Goal: Transaction & Acquisition: Purchase product/service

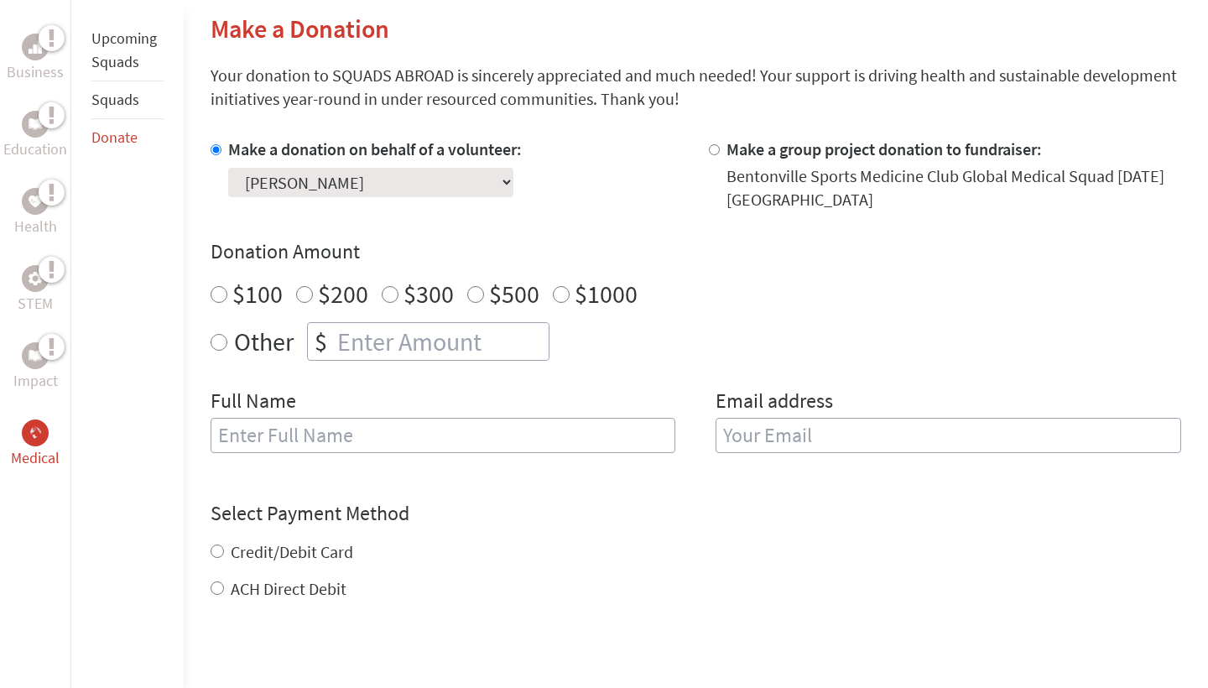
scroll to position [399, 0]
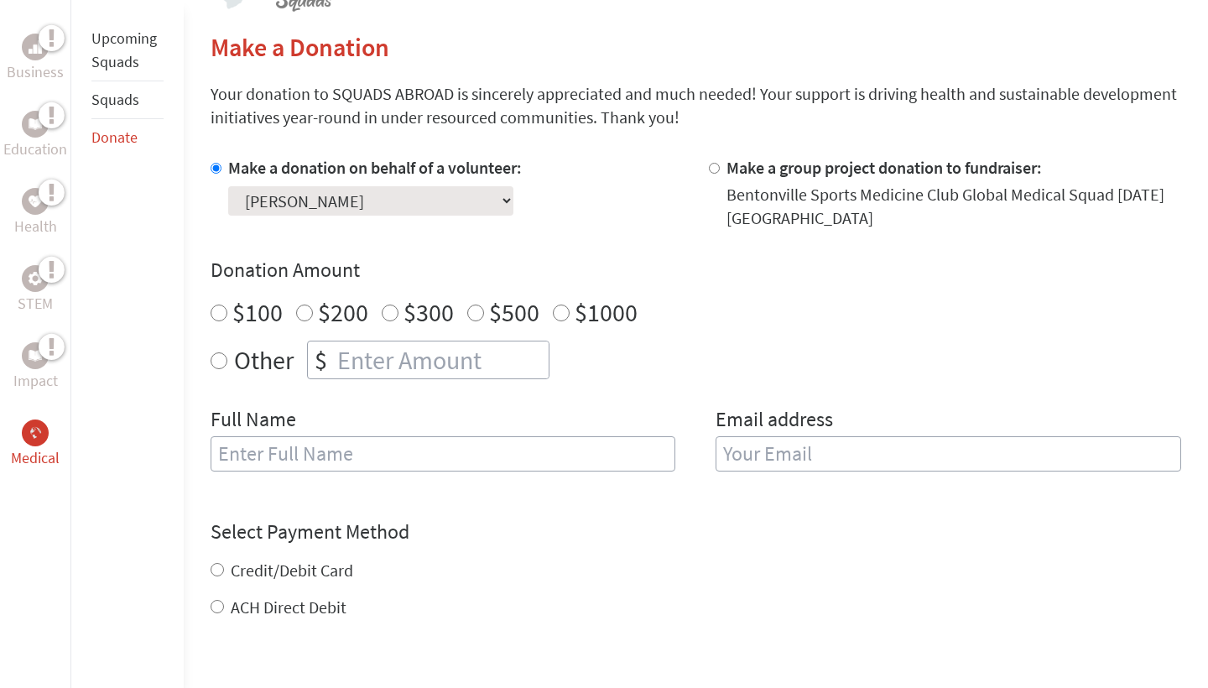
radio input "true"
click at [387, 355] on input "number" at bounding box center [441, 359] width 215 height 37
type input "250"
type input "[PERSON_NAME]"
type input "[EMAIL_ADDRESS][DOMAIN_NAME]"
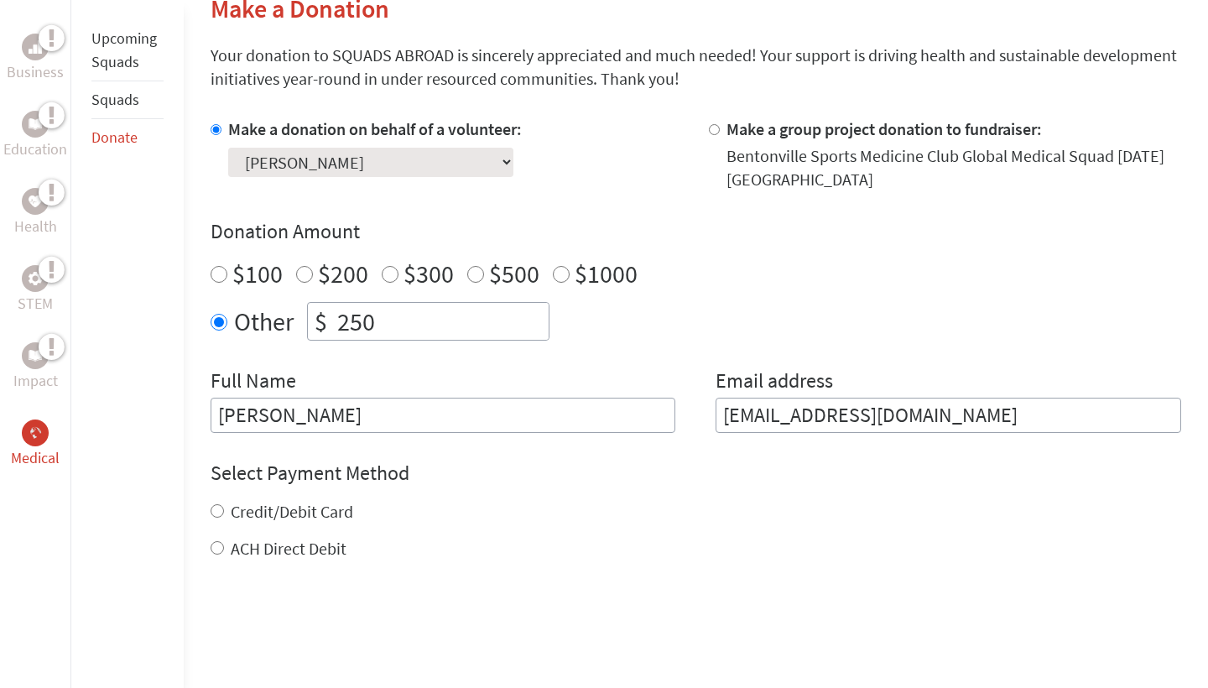
scroll to position [440, 0]
click at [321, 510] on label "Credit/Debit Card" at bounding box center [292, 509] width 122 height 21
click at [224, 510] on input "Credit/Debit Card" at bounding box center [217, 508] width 13 height 13
radio input "true"
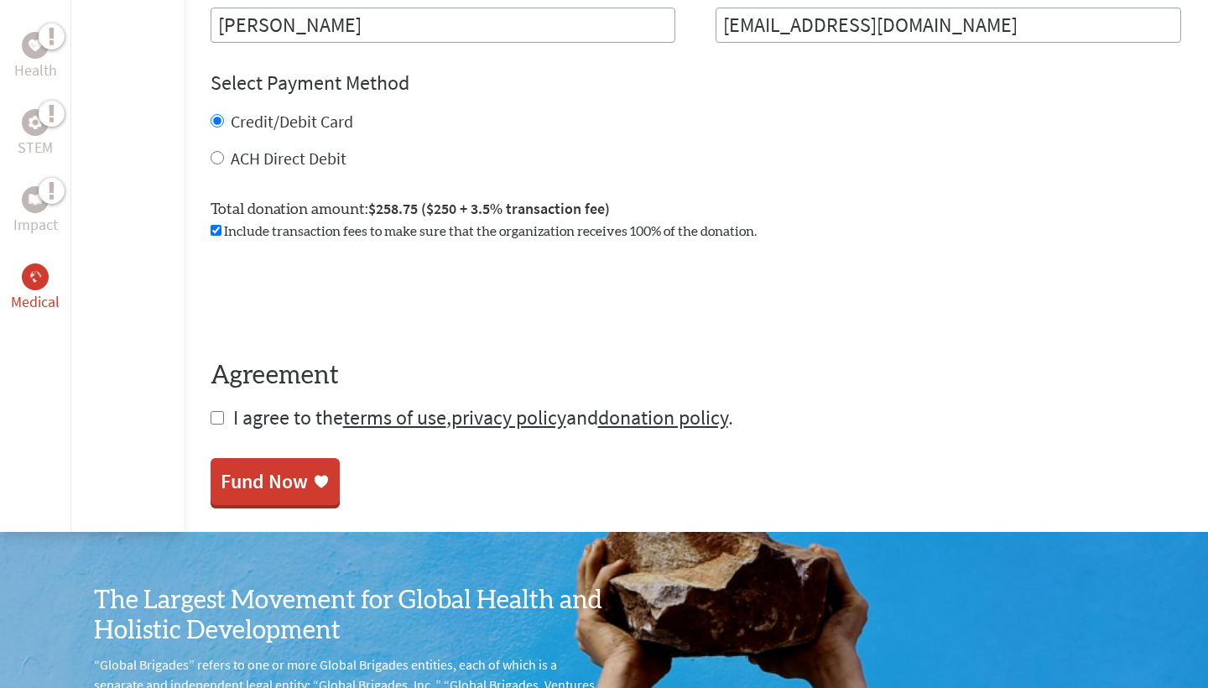
scroll to position [833, 0]
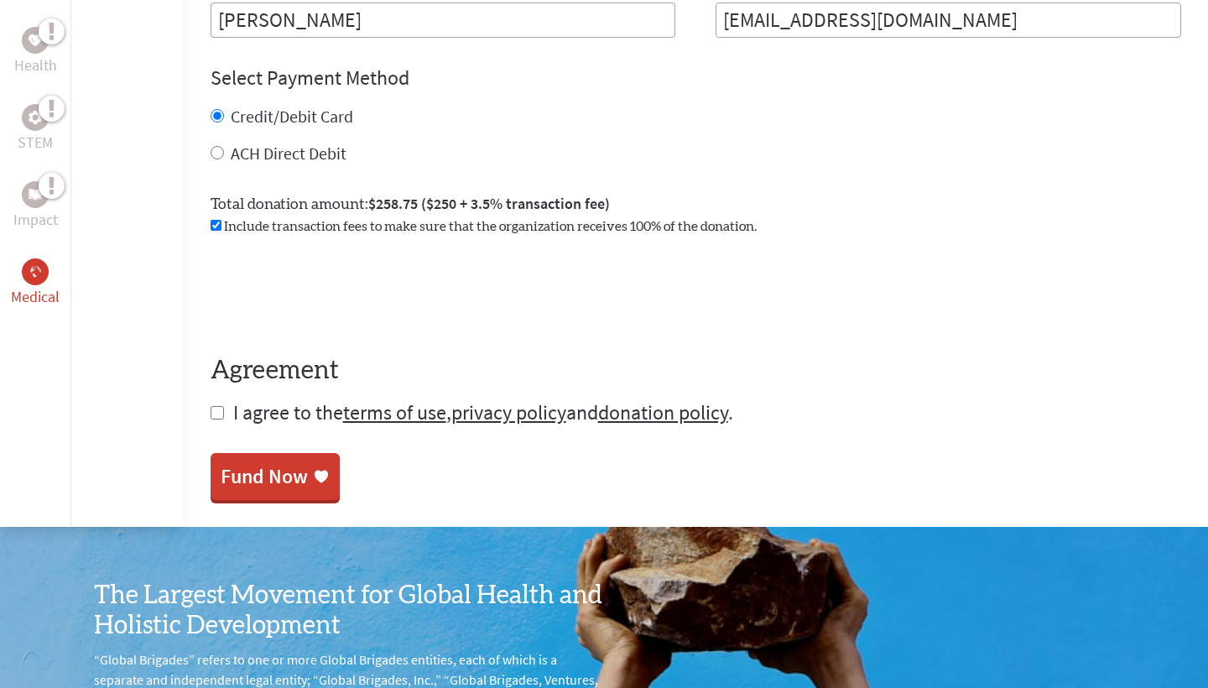
click at [307, 411] on span "I agree to the terms of use , privacy policy and donation policy ." at bounding box center [483, 412] width 500 height 26
click at [216, 414] on input "checkbox" at bounding box center [217, 412] width 13 height 13
checkbox input "true"
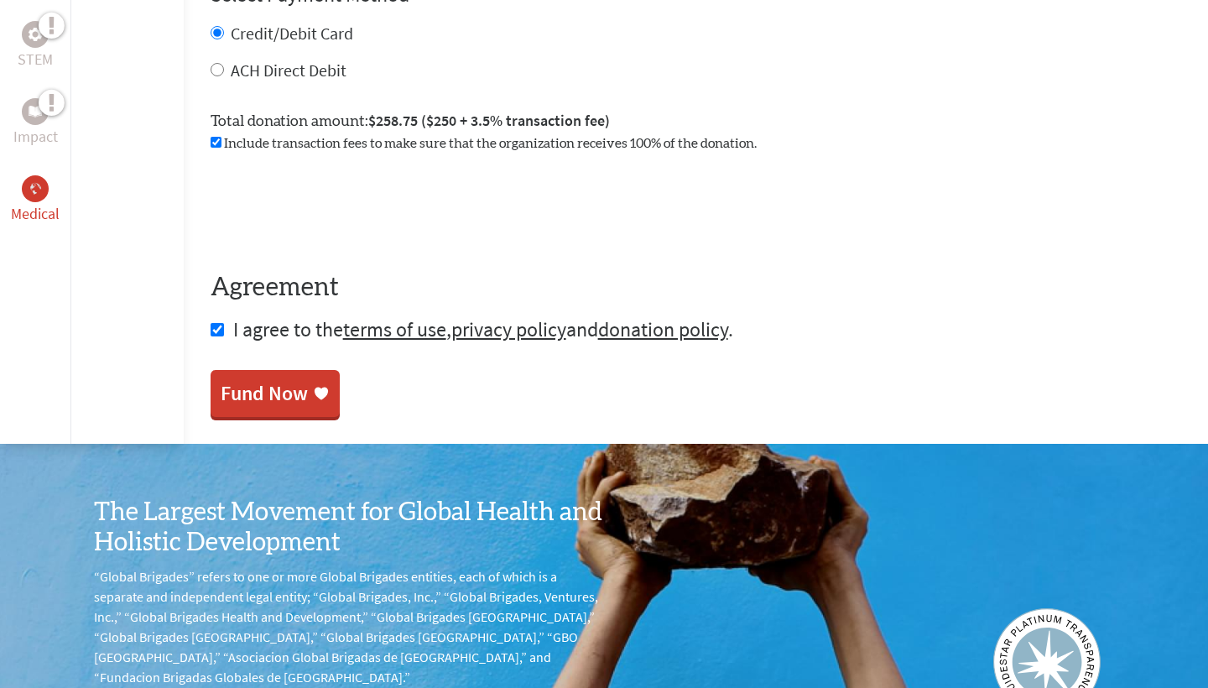
scroll to position [917, 0]
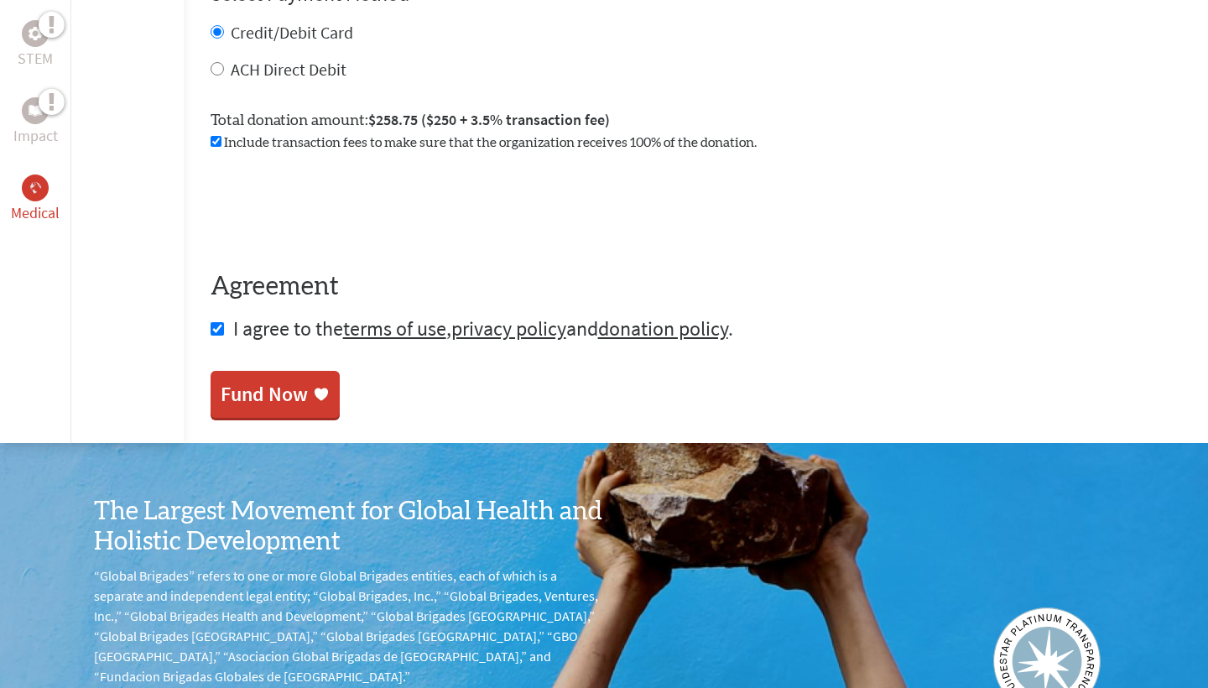
click at [301, 393] on div "Fund Now" at bounding box center [264, 394] width 87 height 27
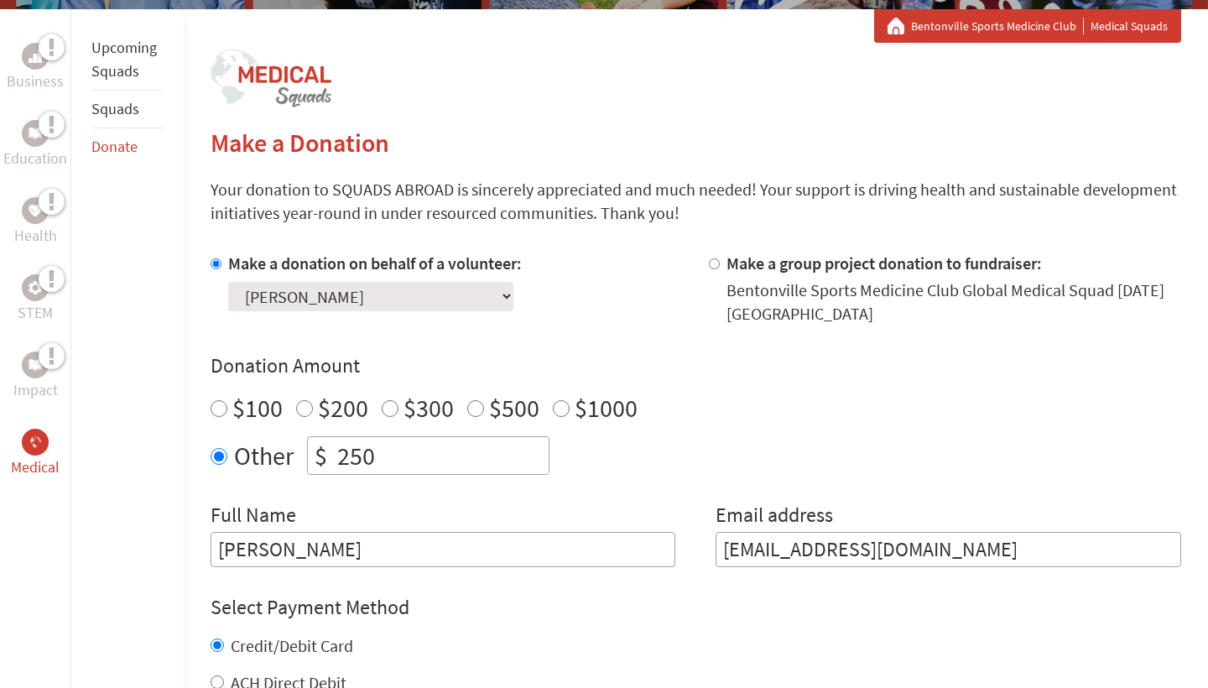
scroll to position [331, 0]
